Goal: Task Accomplishment & Management: Manage account settings

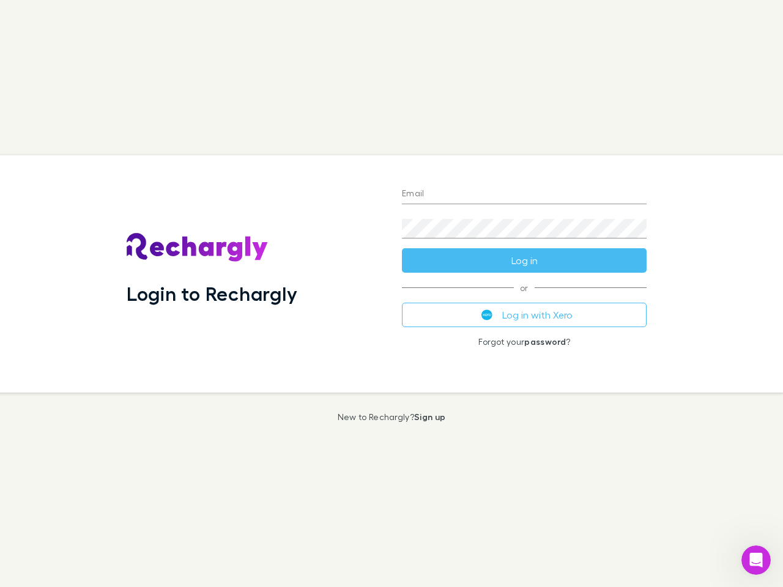
click at [392, 294] on div "Login to Rechargly" at bounding box center [254, 273] width 275 height 237
click at [524, 195] on input "Email" at bounding box center [524, 195] width 245 height 20
click at [524, 261] on button "Log in" at bounding box center [524, 260] width 245 height 24
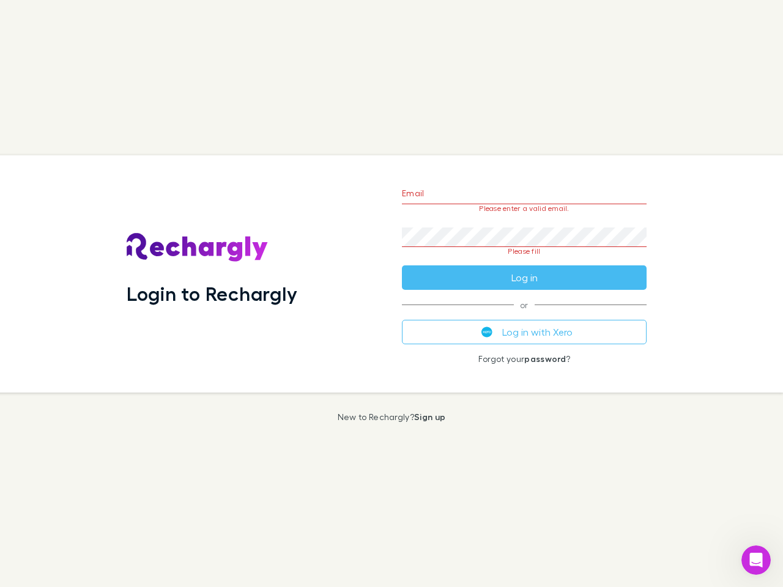
click at [524, 315] on div "Email Please enter a valid email. Password Please fill Log in or Log in with Xe…" at bounding box center [524, 273] width 264 height 237
